Goal: Information Seeking & Learning: Find contact information

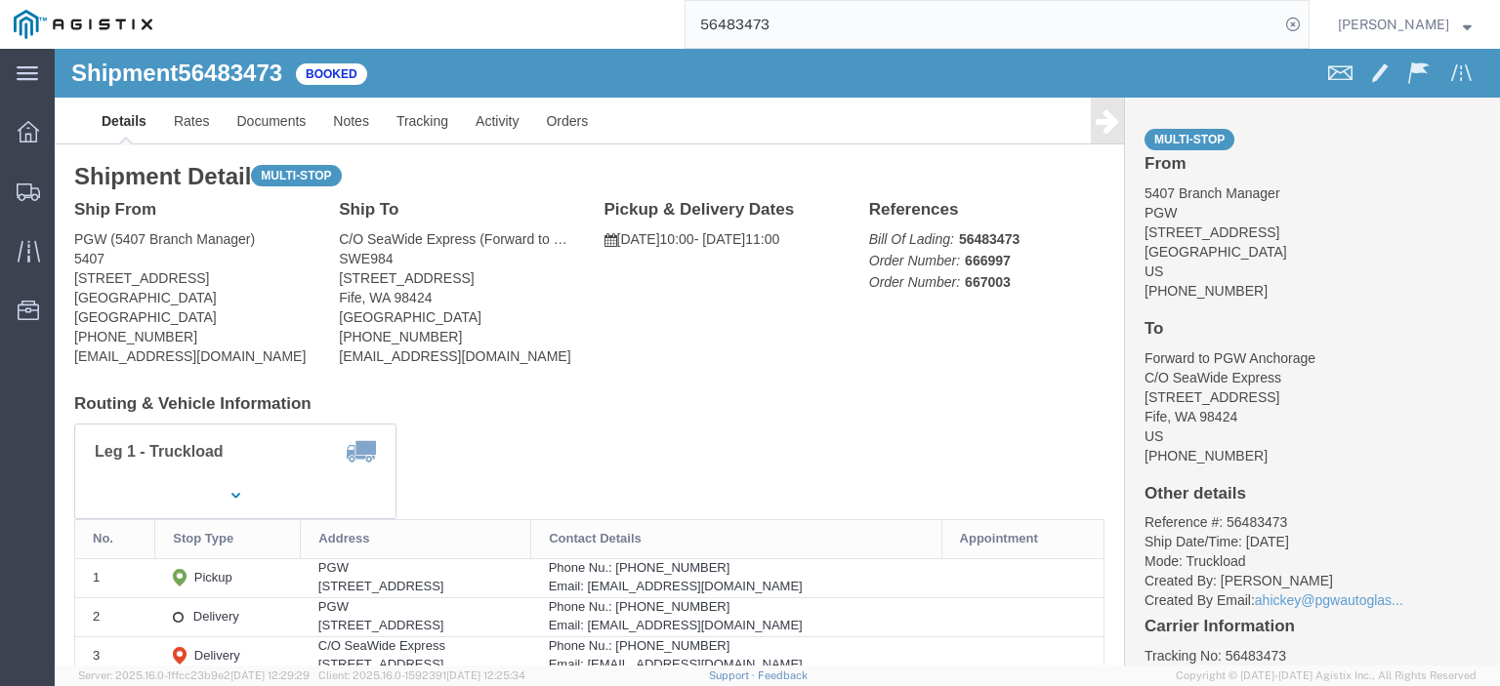
scroll to position [1367, 0]
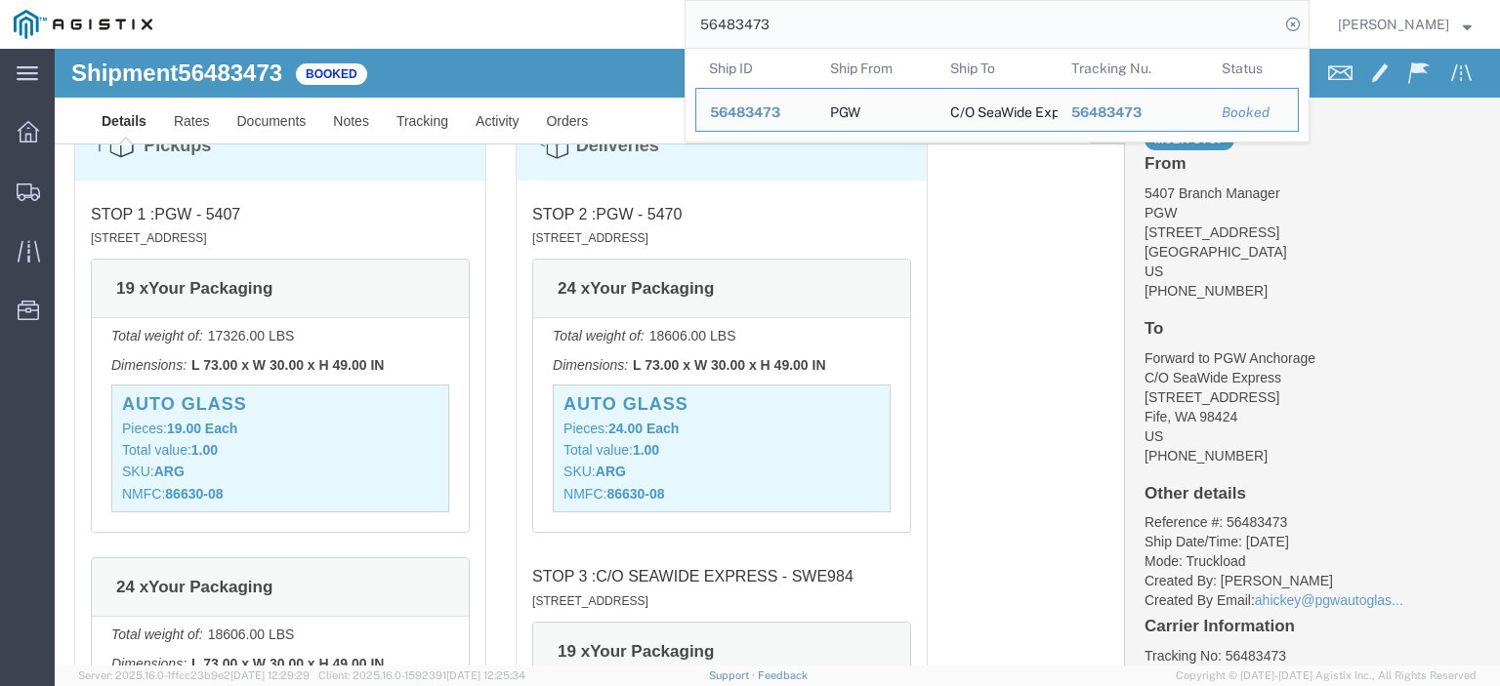
drag, startPoint x: 857, startPoint y: 29, endPoint x: 528, endPoint y: -25, distance: 333.6
click at [528, 0] on html "main_menu Created with Sketch. Collapse Menu Dashboard Shipments Traffic Resour…" at bounding box center [750, 343] width 1500 height 686
paste input "54571"
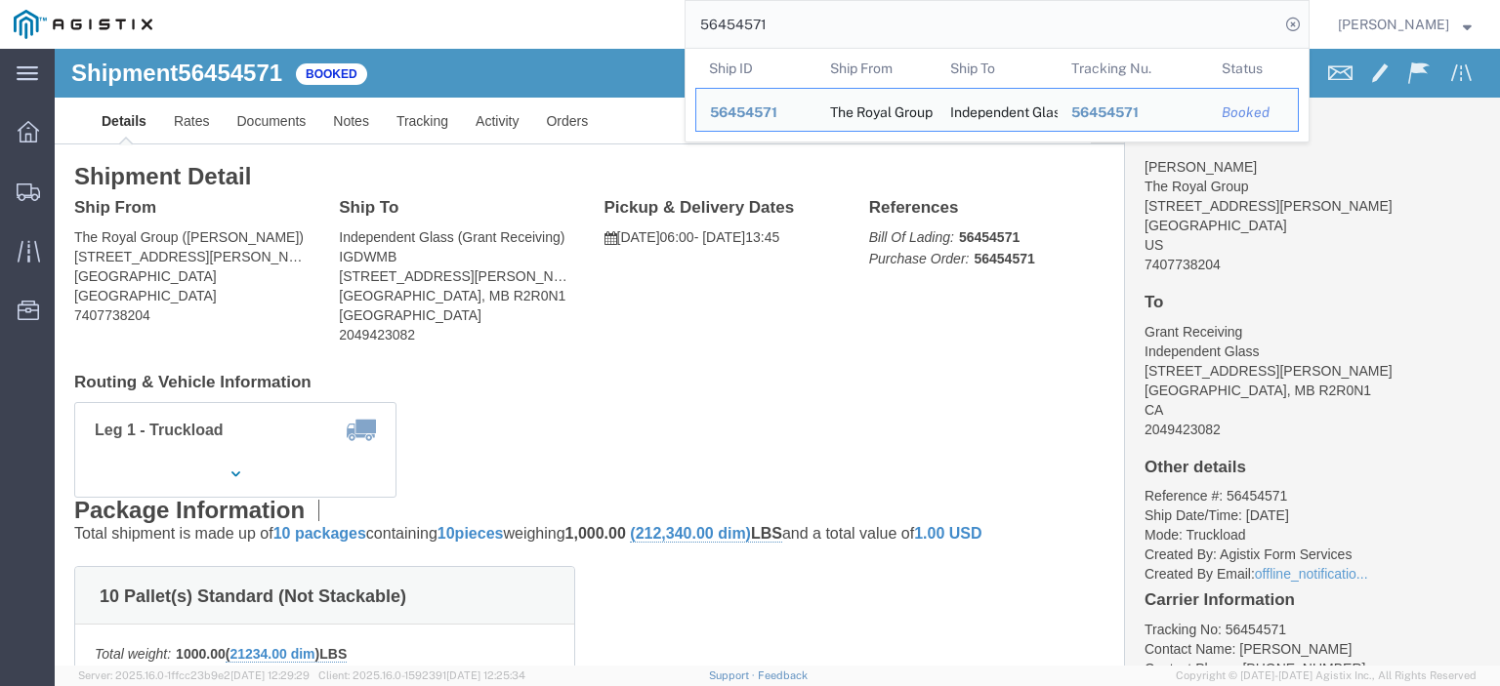
drag, startPoint x: 898, startPoint y: 22, endPoint x: 769, endPoint y: 14, distance: 129.2
click at [784, 19] on input "56454571" at bounding box center [982, 24] width 594 height 47
click div "Shipment Detail Ship From The Royal Group ([PERSON_NAME]) [STREET_ADDRESS][PERS…"
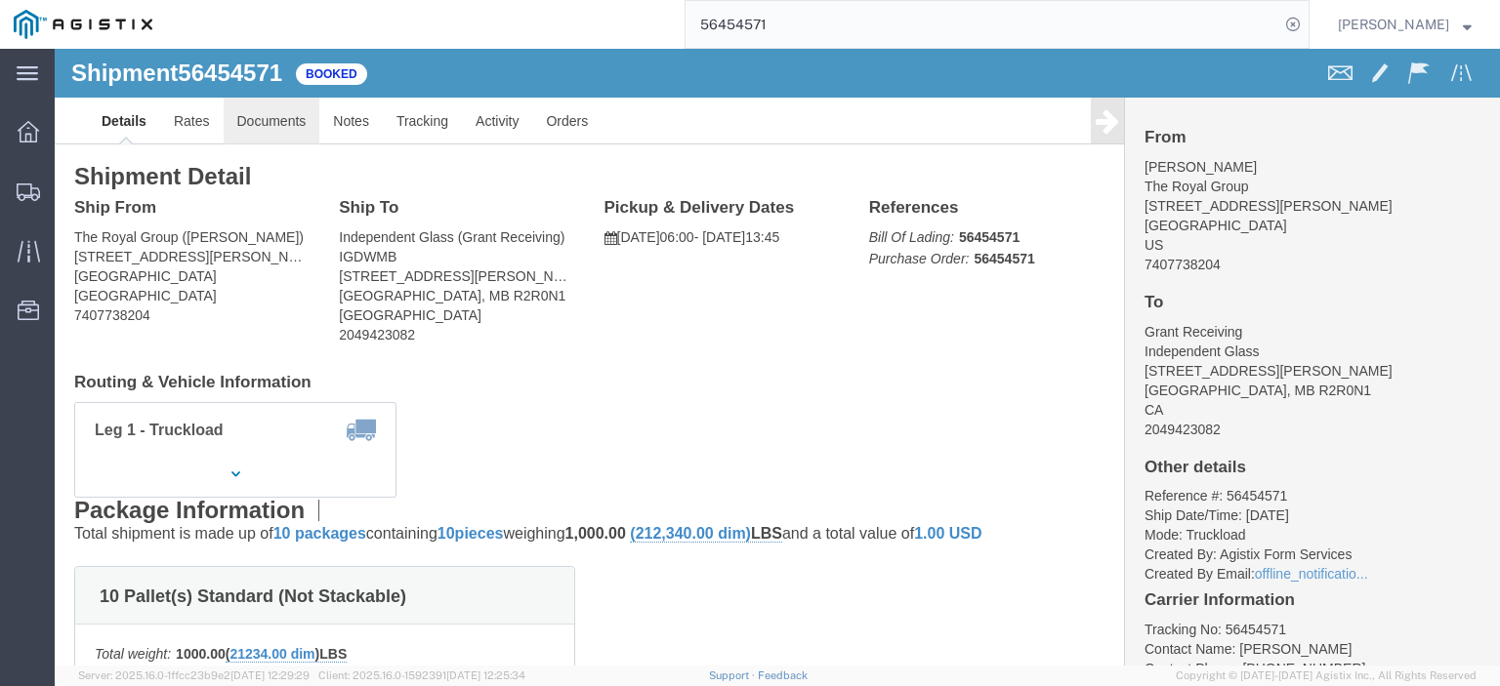
click link "Documents"
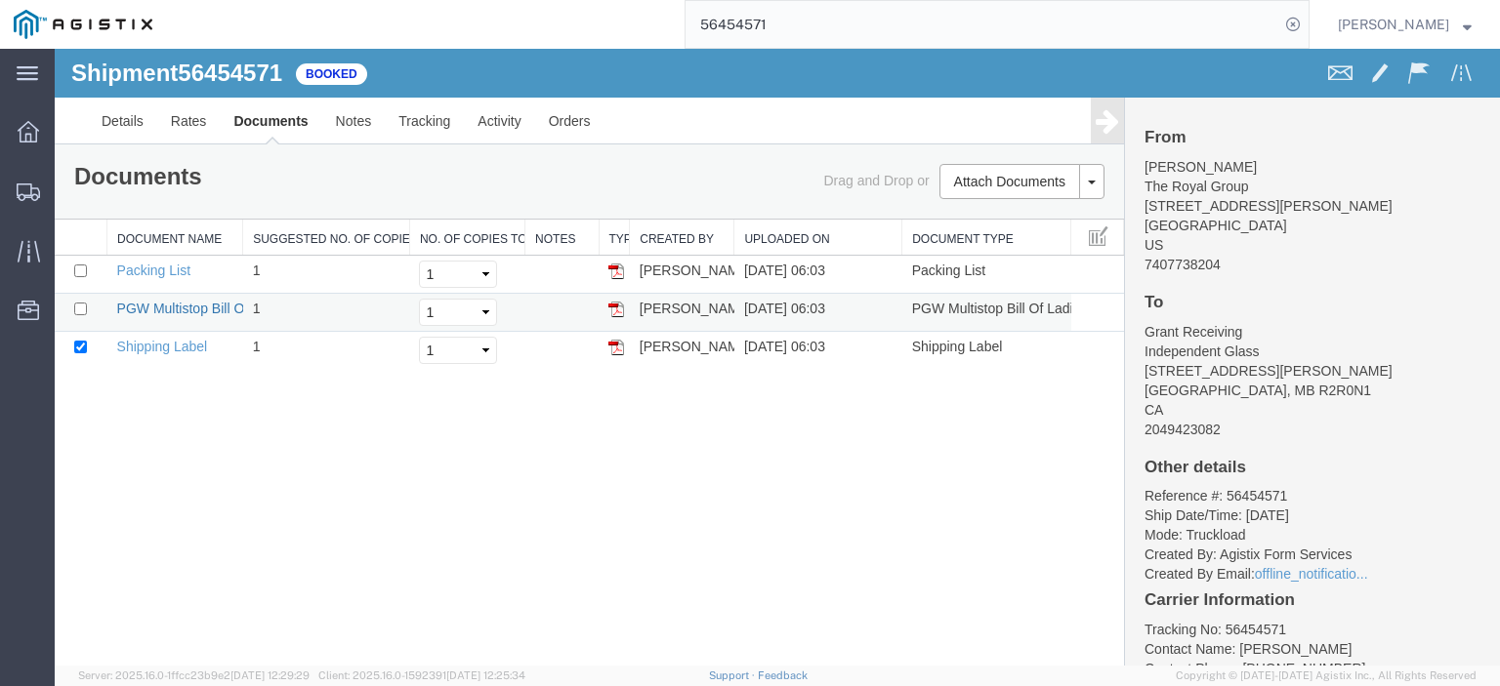
click at [205, 305] on link "PGW Multistop Bill Of Lading" at bounding box center [205, 309] width 177 height 16
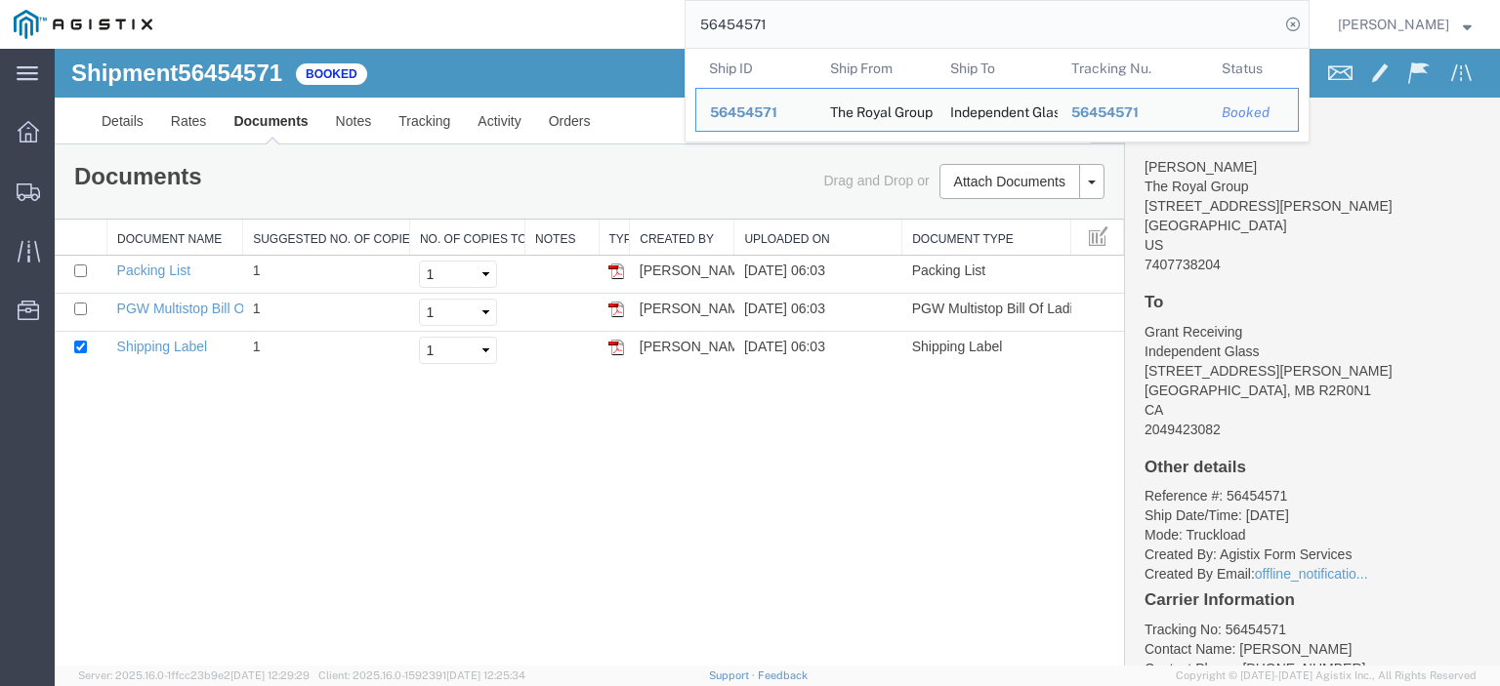
click at [774, 21] on input "56454571" at bounding box center [982, 24] width 594 height 47
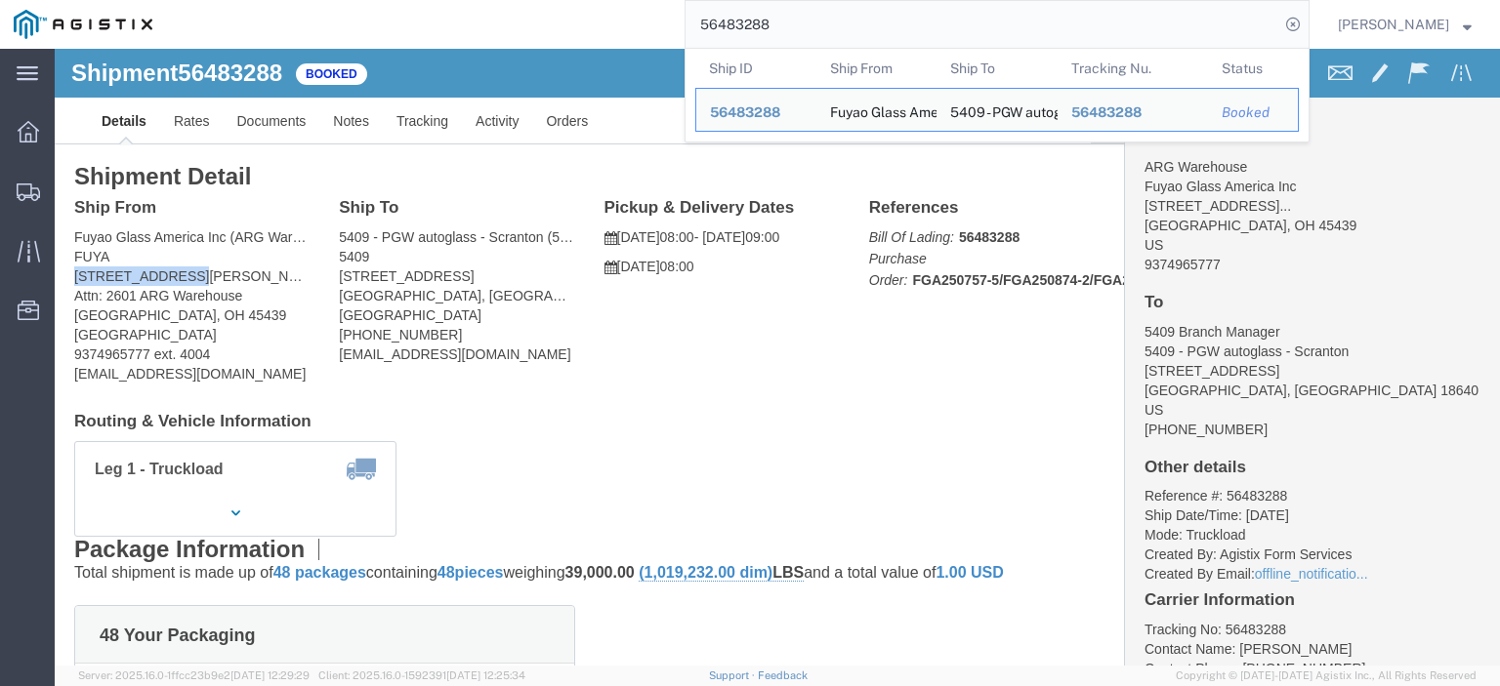
drag, startPoint x: 145, startPoint y: 223, endPoint x: 8, endPoint y: 229, distance: 136.9
click div "Ship From Fuyao Glass America Inc (ARG Warehouse) FUYA [STREET_ADDRESS][PERSON_…"
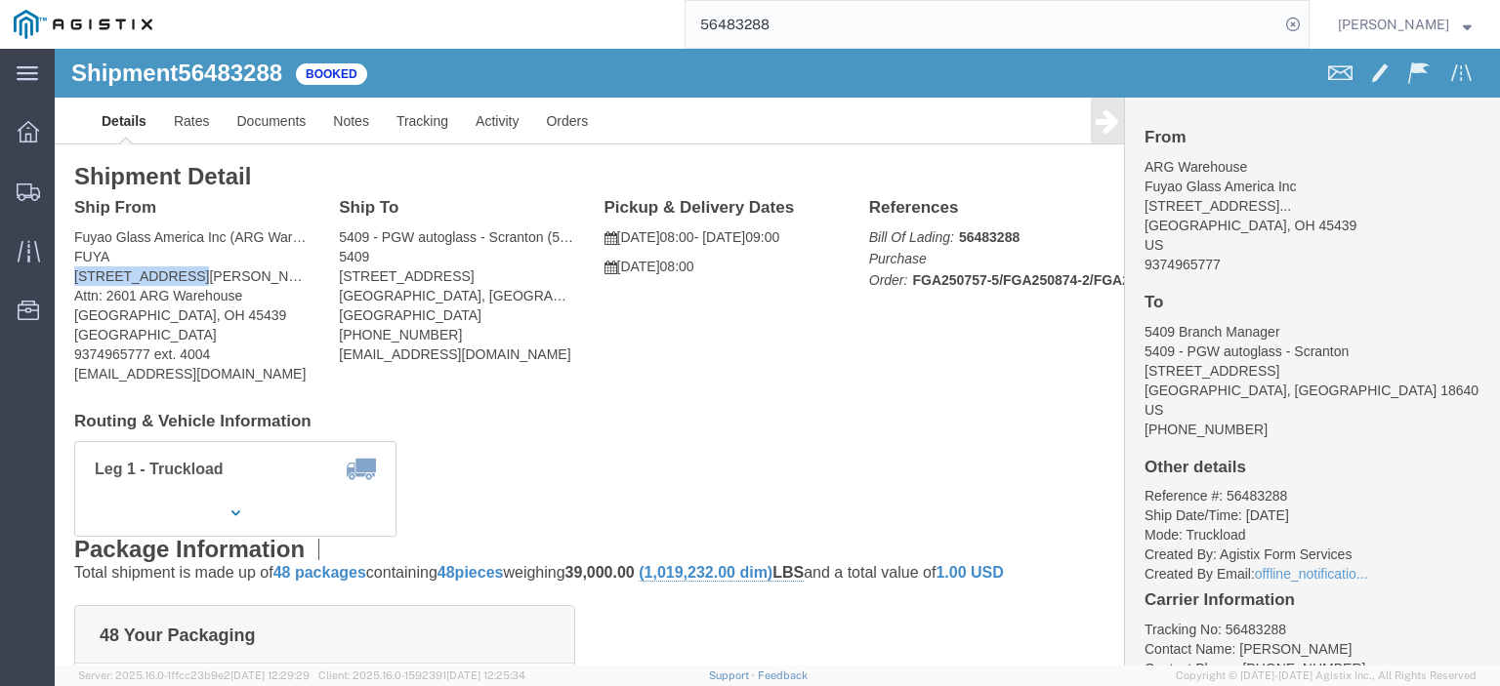
copy address "[STREET_ADDRESS][PERSON_NAME]"
drag, startPoint x: 402, startPoint y: 224, endPoint x: 267, endPoint y: 231, distance: 135.9
click div "Ship To 5409 - PGW autoglass - Scranton (5409 Branch Manager) [STREET_ADDRESS] …"
copy address "[STREET_ADDRESS]"
click link "Rates"
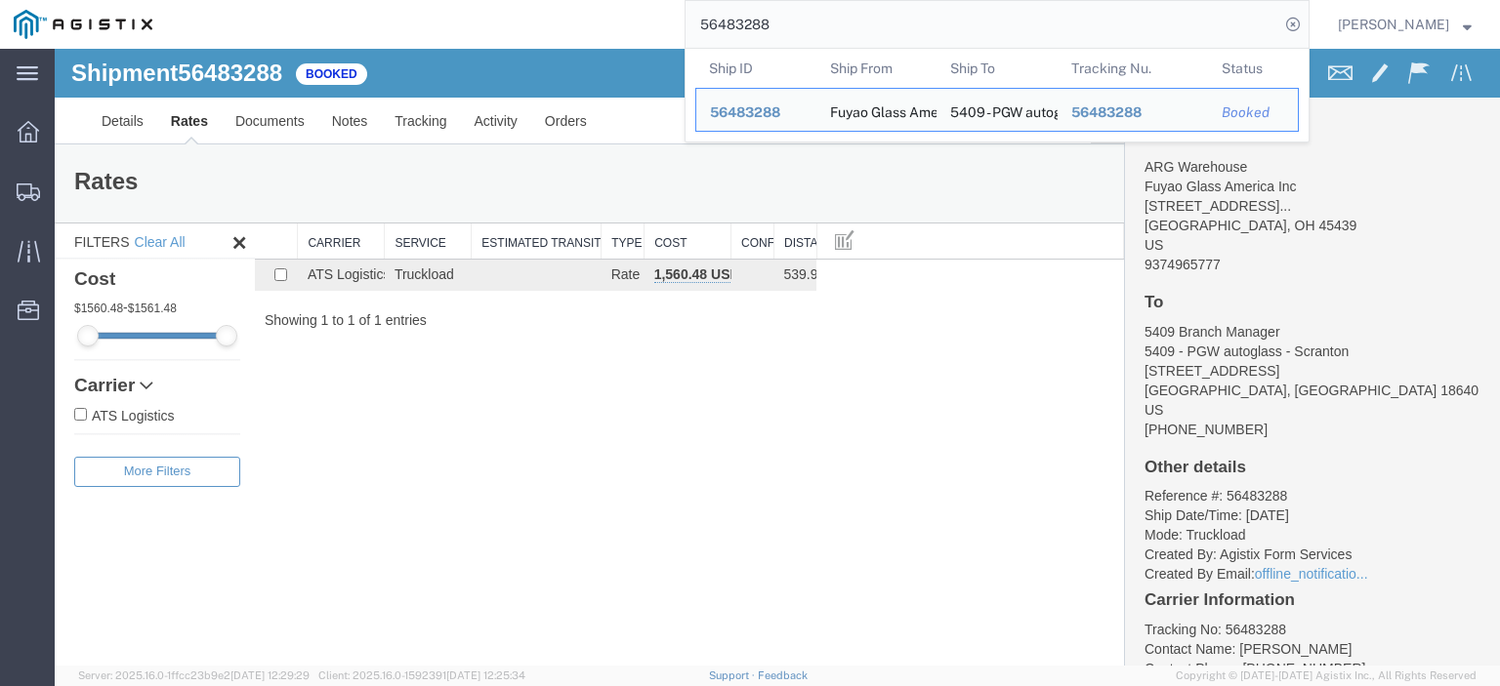
drag, startPoint x: 856, startPoint y: 25, endPoint x: 652, endPoint y: 5, distance: 205.1
click at [652, 10] on div "56483288 Ship ID Ship From Ship To Tracking Nu. Status Ship ID 56483288 Ship Fr…" at bounding box center [737, 24] width 1143 height 49
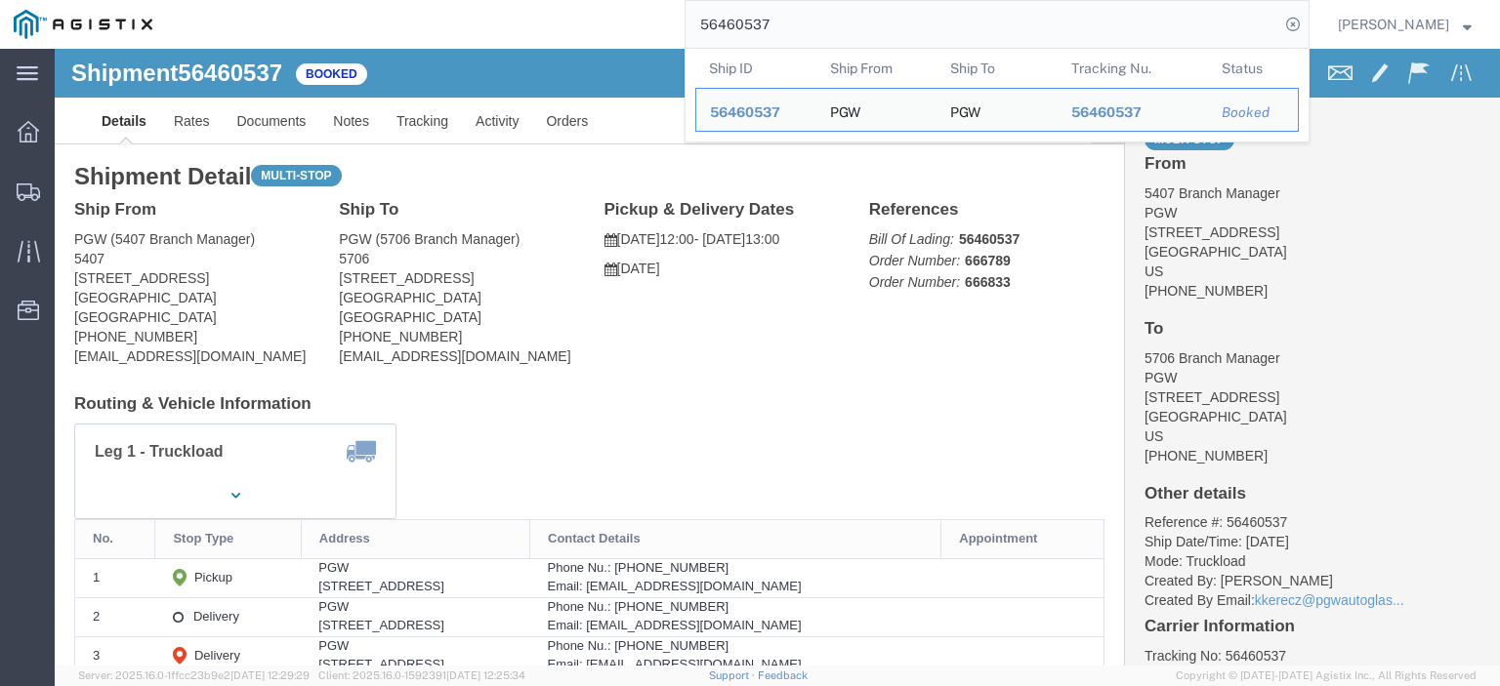
drag, startPoint x: 745, startPoint y: 26, endPoint x: 723, endPoint y: 24, distance: 22.5
click at [725, 26] on input "56460537" at bounding box center [982, 24] width 594 height 47
paste input "70216"
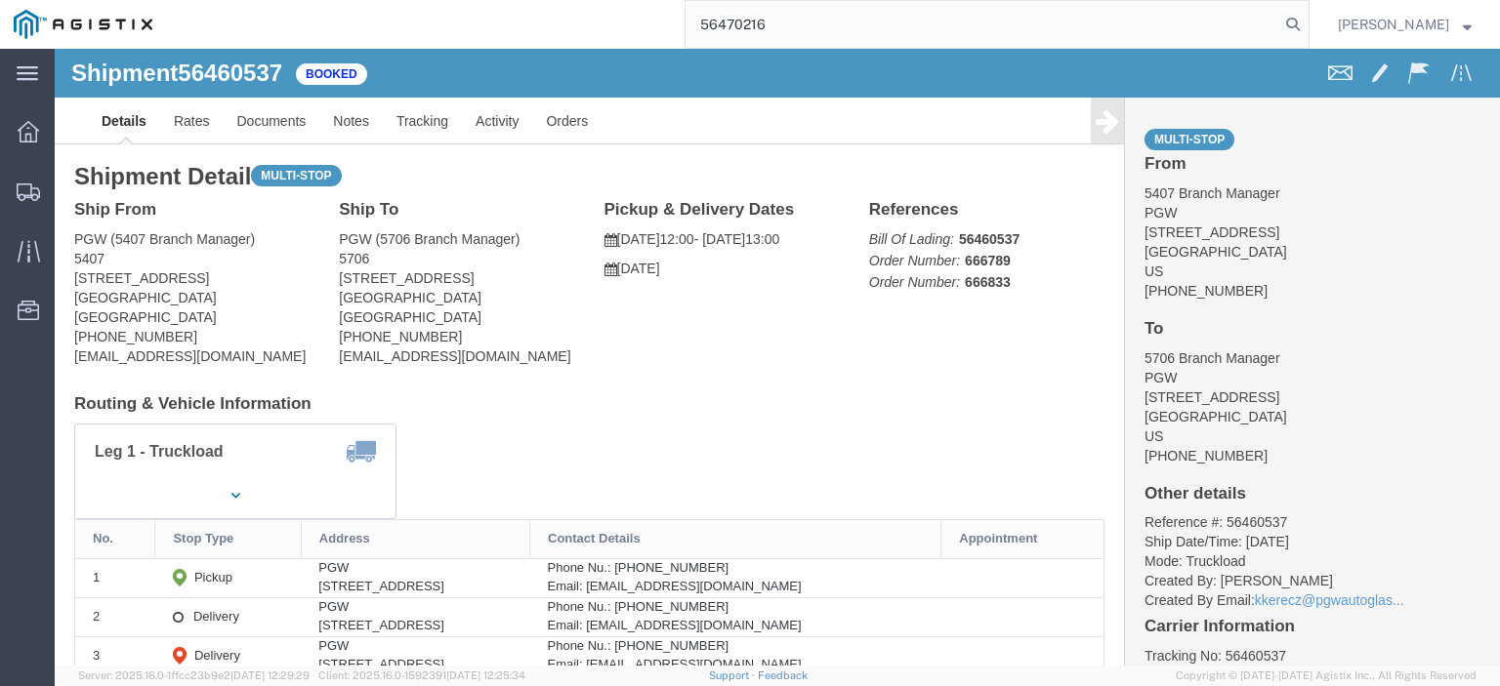
type input "56470216"
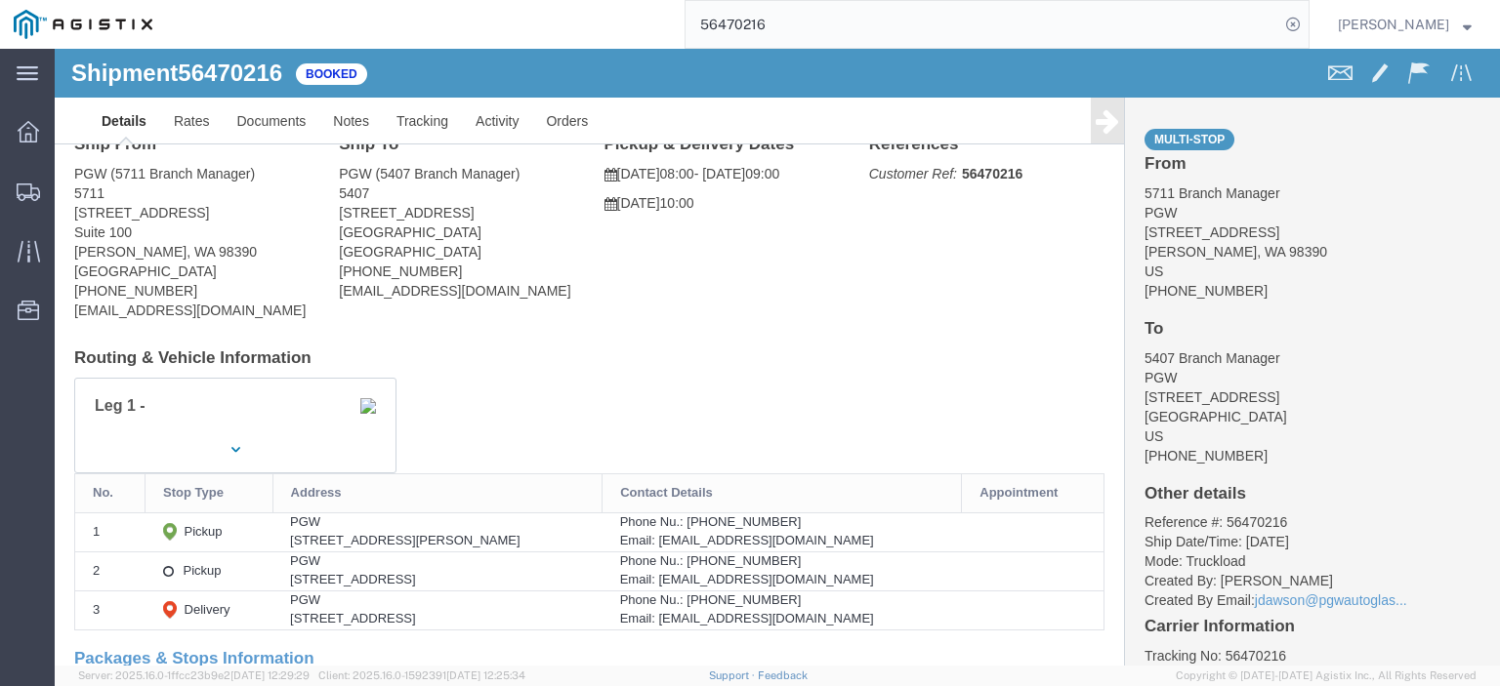
scroll to position [98, 0]
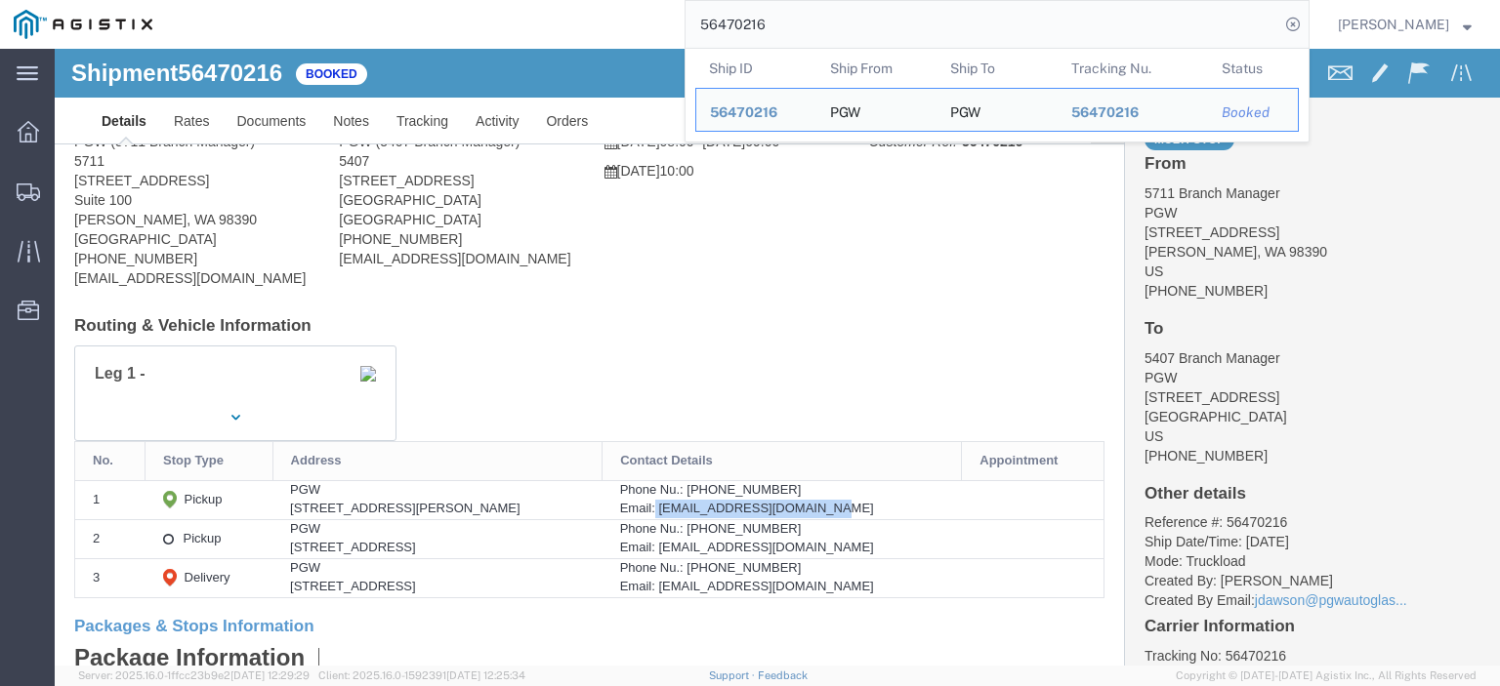
drag, startPoint x: 841, startPoint y: 462, endPoint x: 679, endPoint y: 461, distance: 162.1
click div "Email: [EMAIL_ADDRESS][DOMAIN_NAME]"
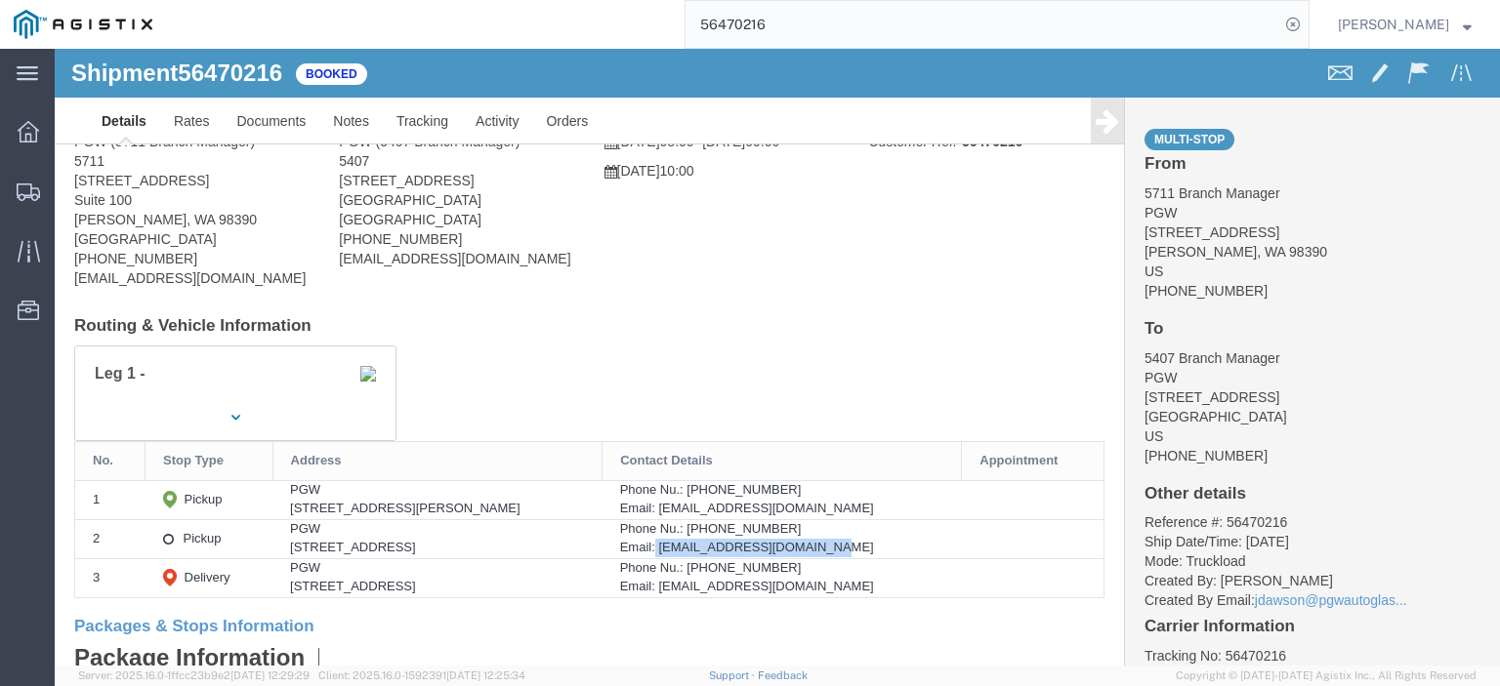
drag, startPoint x: 858, startPoint y: 503, endPoint x: 678, endPoint y: 501, distance: 180.7
click div "Email: [EMAIL_ADDRESS][DOMAIN_NAME]"
drag, startPoint x: 784, startPoint y: 547, endPoint x: 677, endPoint y: 548, distance: 107.4
click td "Phone Nu.: [PHONE_NUMBER] Email: [EMAIL_ADDRESS][DOMAIN_NAME]"
copy div "[EMAIL_ADDRESS][DOMAIN_NAME]"
